Goal: Information Seeking & Learning: Learn about a topic

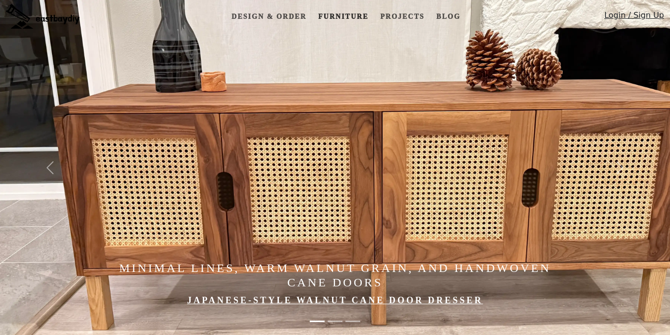
click at [351, 12] on link "Furniture" at bounding box center [343, 16] width 58 height 18
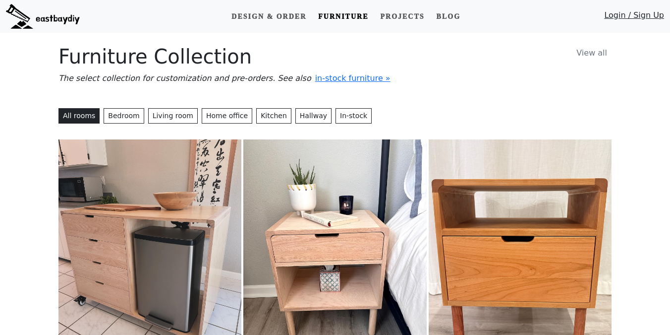
click at [127, 194] on img at bounding box center [150, 253] width 183 height 229
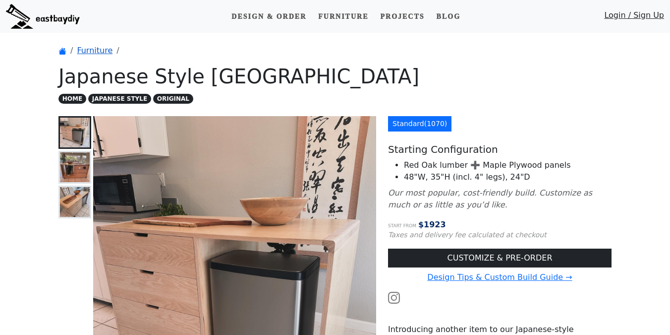
click at [84, 49] on link "Furniture" at bounding box center [95, 50] width 36 height 9
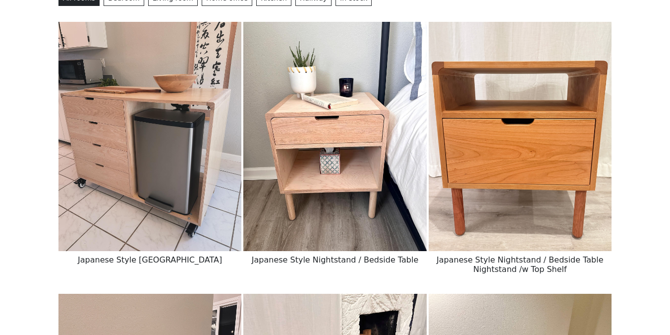
scroll to position [127, 0]
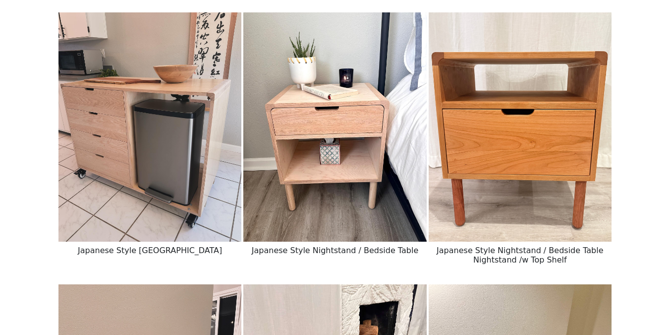
click at [313, 178] on img at bounding box center [334, 126] width 183 height 229
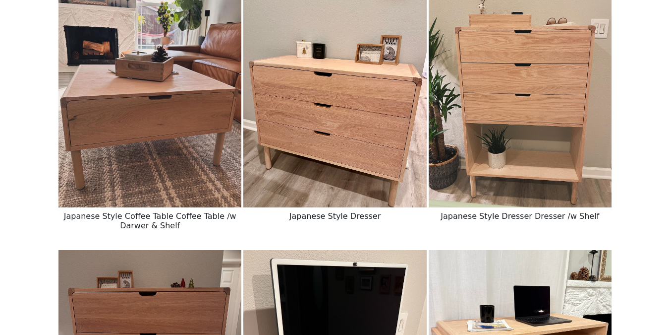
scroll to position [711, 0]
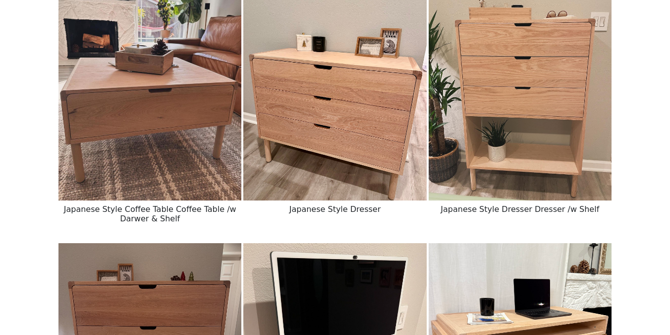
click at [328, 129] on img at bounding box center [334, 85] width 183 height 229
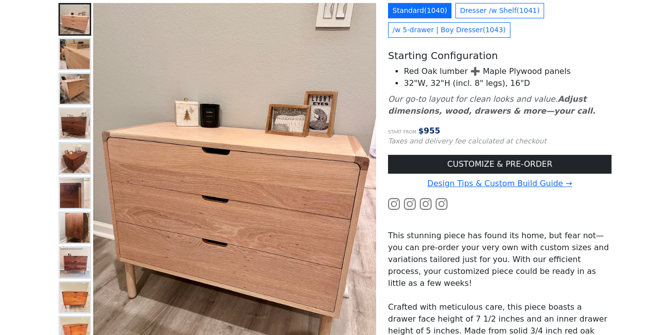
scroll to position [5, 0]
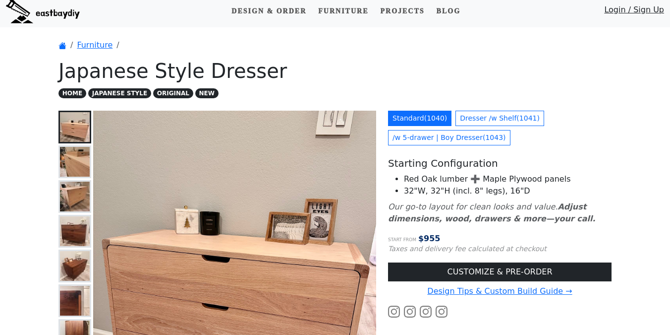
click at [70, 172] on img at bounding box center [75, 162] width 30 height 30
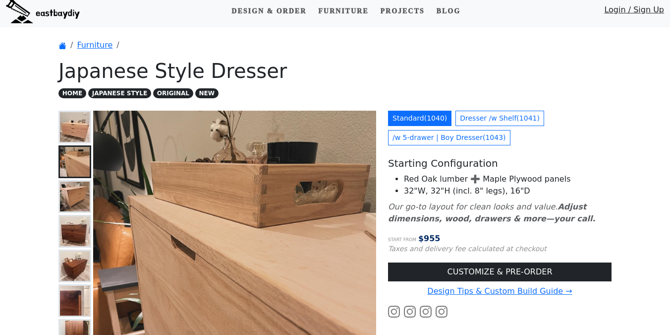
click at [76, 188] on img at bounding box center [75, 196] width 30 height 30
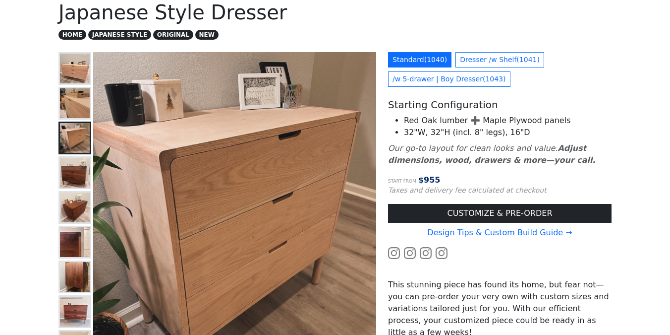
scroll to position [66, 0]
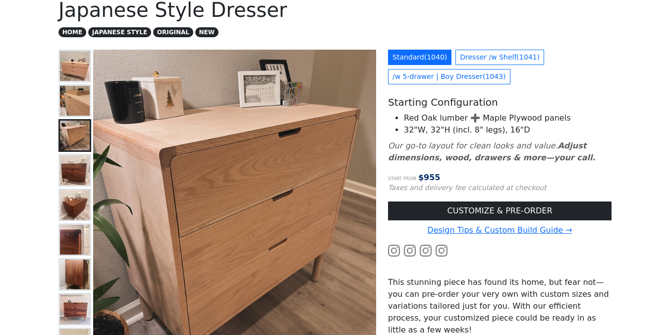
click at [71, 172] on img at bounding box center [75, 170] width 30 height 30
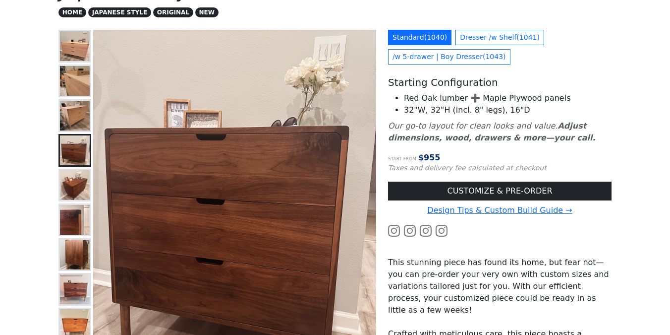
scroll to position [88, 0]
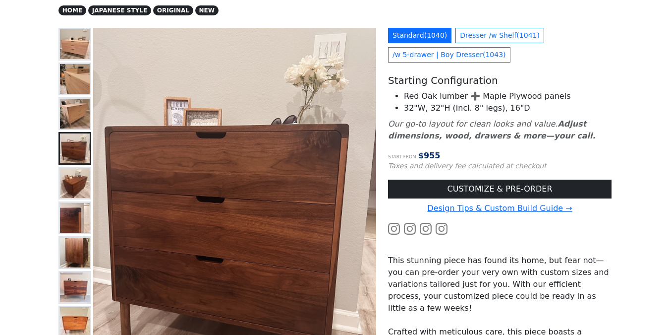
click at [71, 292] on img at bounding box center [75, 287] width 30 height 30
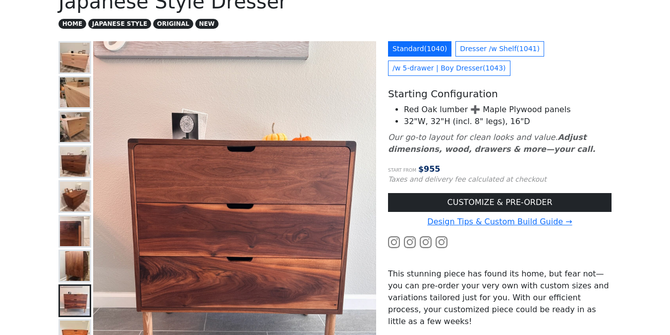
scroll to position [74, 0]
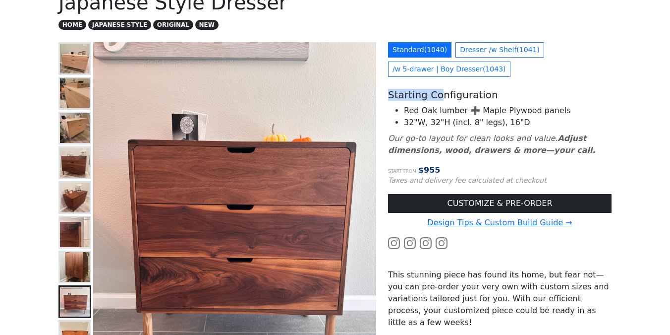
drag, startPoint x: 389, startPoint y: 96, endPoint x: 441, endPoint y: 101, distance: 51.8
click at [437, 101] on div "Standard ( 1040 ) Dresser /w Shelf ( 1041 ) /w 5-drawer | Boy Dresser ( 1043 ) …" at bounding box center [500, 270] width 236 height 456
click at [485, 103] on div "Standard ( 1040 ) Dresser /w Shelf ( 1041 ) /w 5-drawer | Boy Dresser ( 1043 ) …" at bounding box center [500, 270] width 236 height 456
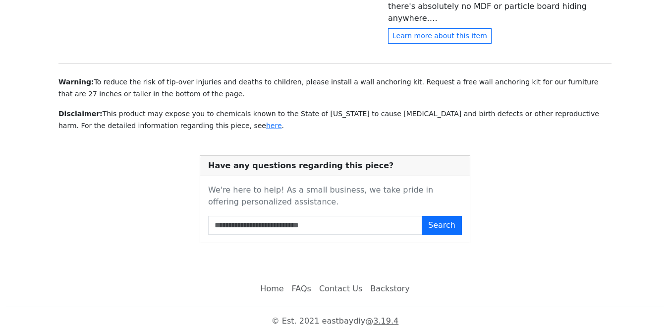
scroll to position [532, 0]
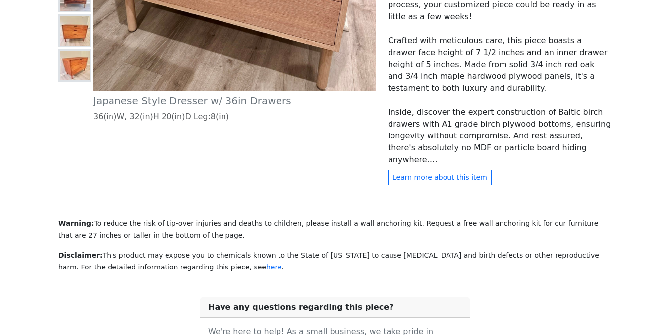
scroll to position [533, 0]
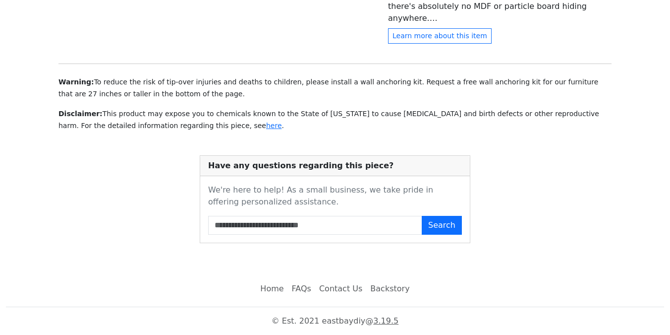
click at [295, 293] on link "FAQs" at bounding box center [301, 289] width 27 height 20
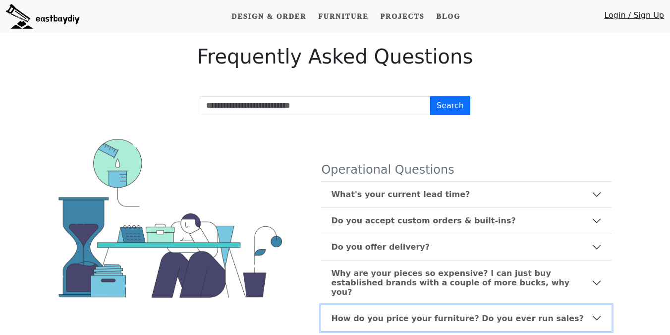
click at [333, 313] on b "How do you price your furniture? Do you ever run sales?" at bounding box center [457, 317] width 252 height 9
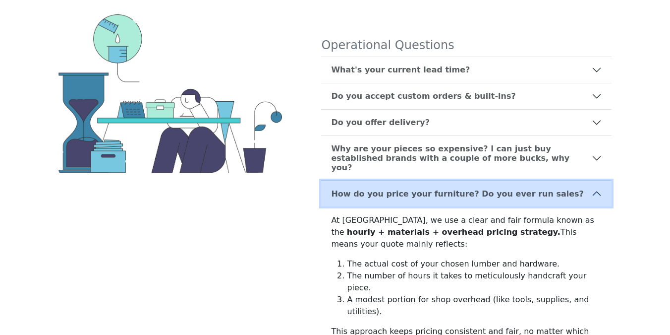
scroll to position [123, 0]
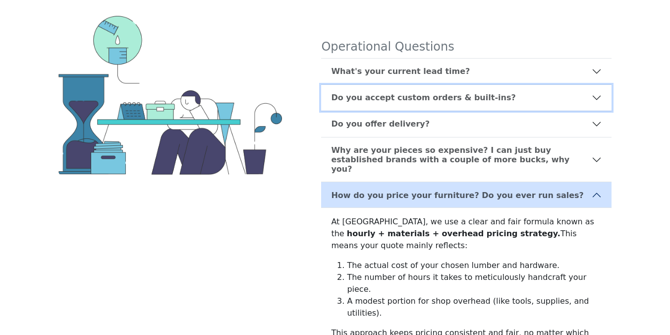
click at [436, 98] on b "Do you accept custom orders & built-ins?" at bounding box center [423, 97] width 184 height 9
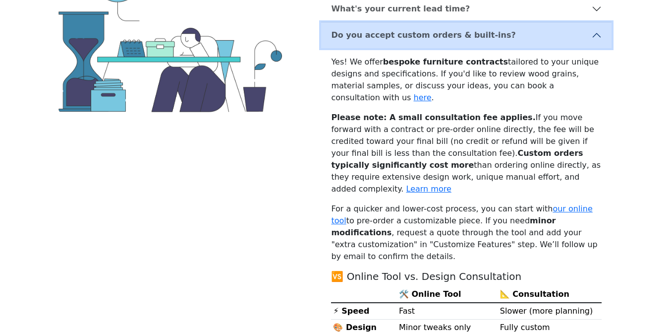
scroll to position [180, 0]
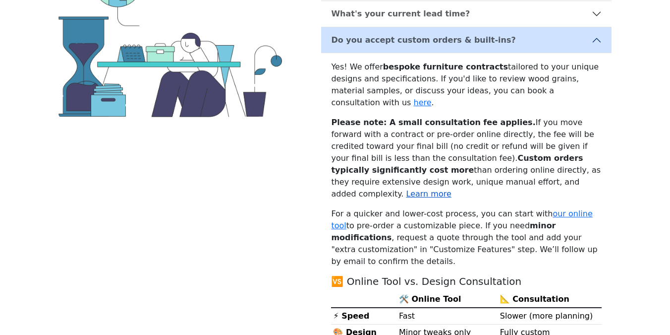
click at [452, 189] on link "Learn more" at bounding box center [429, 193] width 45 height 9
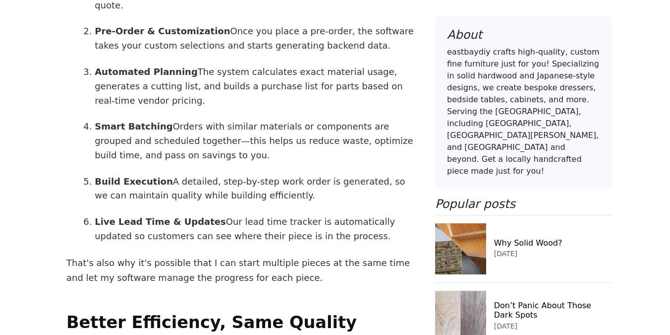
scroll to position [1073, 0]
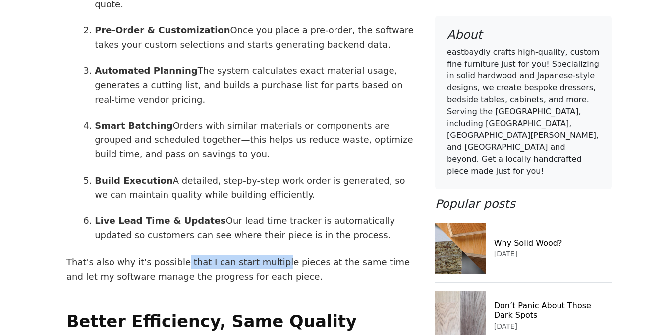
drag, startPoint x: 177, startPoint y: 201, endPoint x: 265, endPoint y: 201, distance: 88.7
click at [265, 254] on p "That's also why it's possible that I can start multiple pieces at the same time…" at bounding box center [240, 268] width 349 height 29
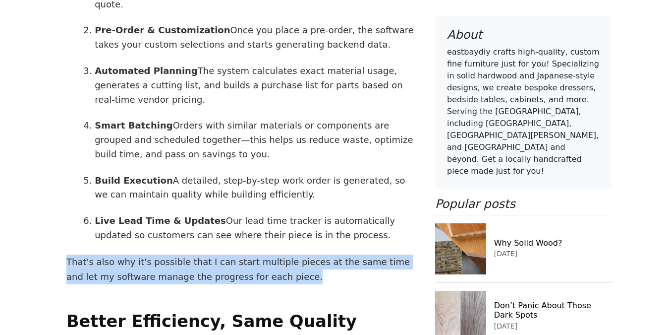
drag, startPoint x: 262, startPoint y: 214, endPoint x: 261, endPoint y: 192, distance: 21.8
click at [261, 192] on article "One of the questions I often hear is: "You offer so many different designs and …" at bounding box center [241, 231] width 365 height 1439
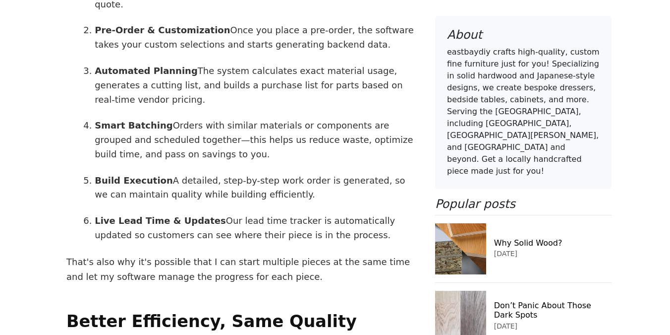
click at [261, 254] on p "That's also why it's possible that I can start multiple pieces at the same time…" at bounding box center [240, 268] width 349 height 29
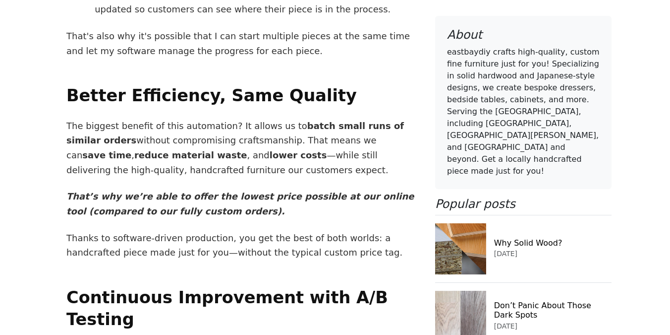
scroll to position [992, 0]
